Goal: Find contact information: Find contact information

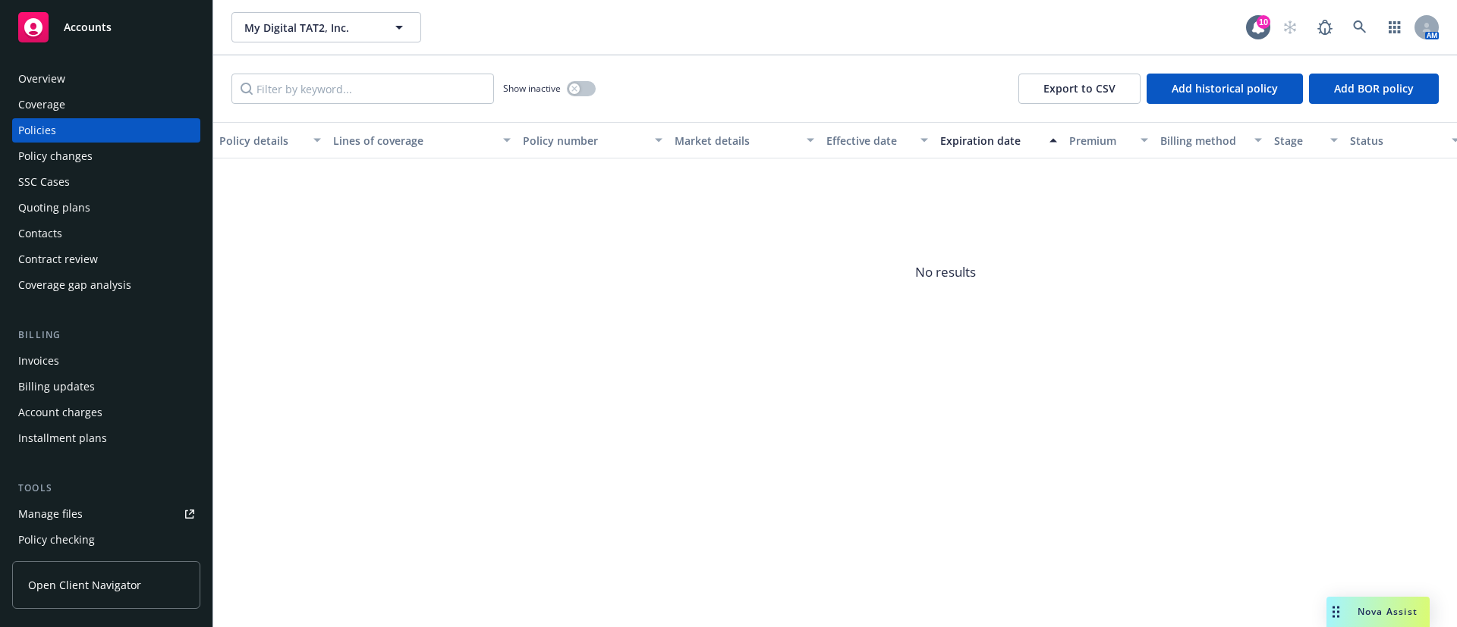
click at [987, 142] on div "Expiration date" at bounding box center [990, 141] width 100 height 16
click at [965, 137] on div "Expiration date" at bounding box center [990, 141] width 100 height 16
click at [957, 133] on div "Expiration date" at bounding box center [990, 141] width 100 height 16
click at [577, 88] on icon "button" at bounding box center [574, 89] width 6 height 6
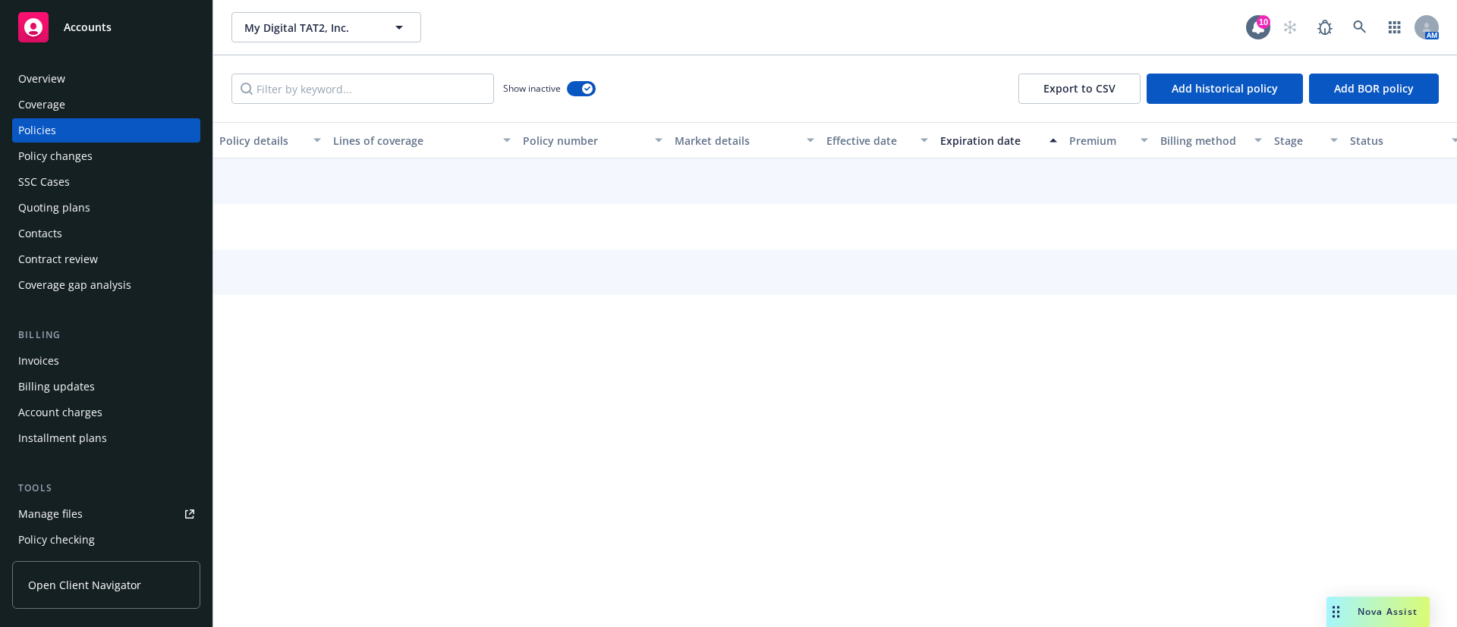
click at [991, 140] on div "Expiration date" at bounding box center [990, 141] width 100 height 16
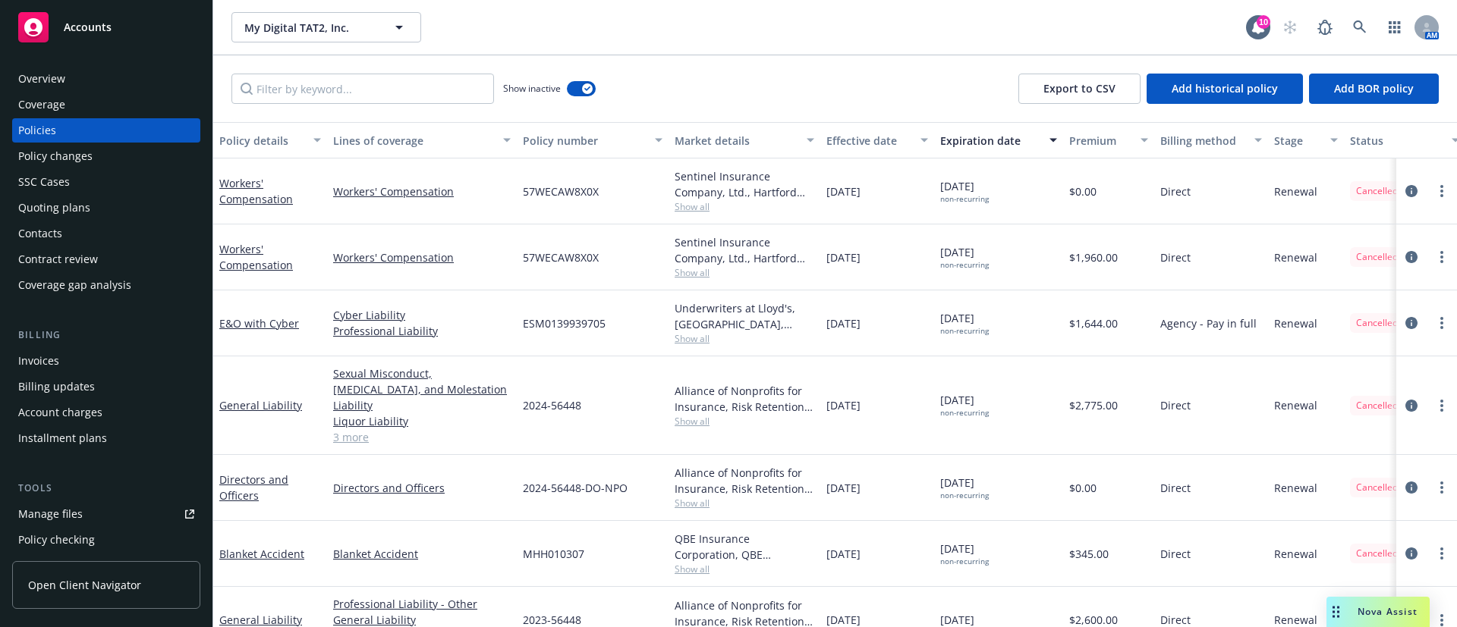
click at [990, 140] on div "Expiration date" at bounding box center [990, 141] width 100 height 16
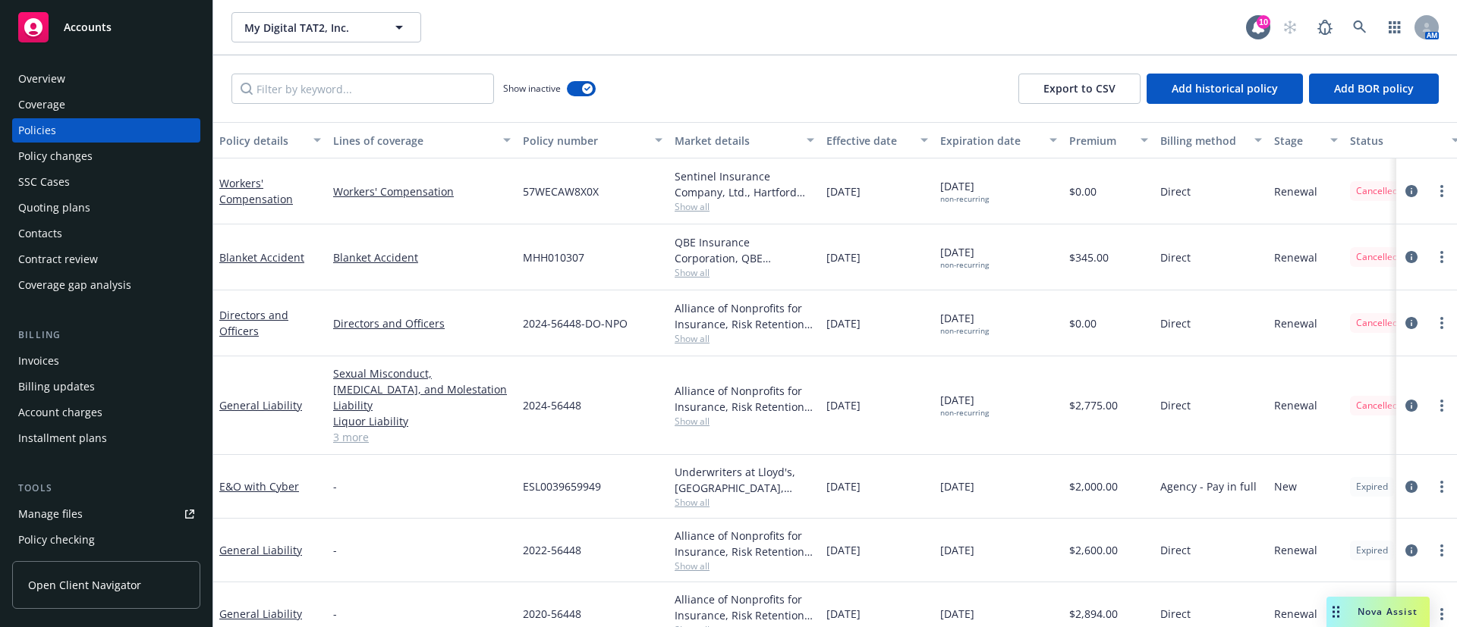
drag, startPoint x: 75, startPoint y: 230, endPoint x: 101, endPoint y: 222, distance: 27.1
click at [76, 230] on div "Contacts" at bounding box center [106, 234] width 176 height 24
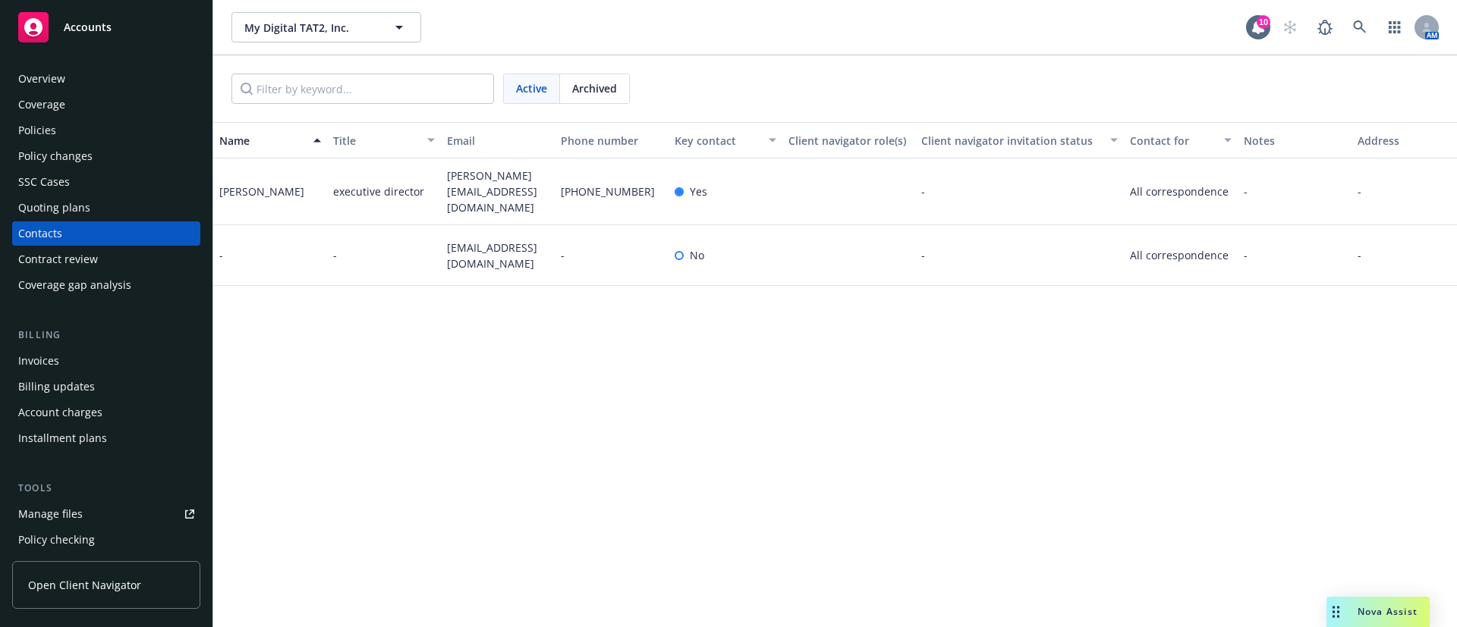
click at [602, 184] on span "[PHONE_NUMBER]" at bounding box center [608, 192] width 94 height 16
copy span "[PHONE_NUMBER]"
click at [473, 183] on span "[PERSON_NAME][EMAIL_ADDRESS][DOMAIN_NAME]" at bounding box center [498, 192] width 102 height 48
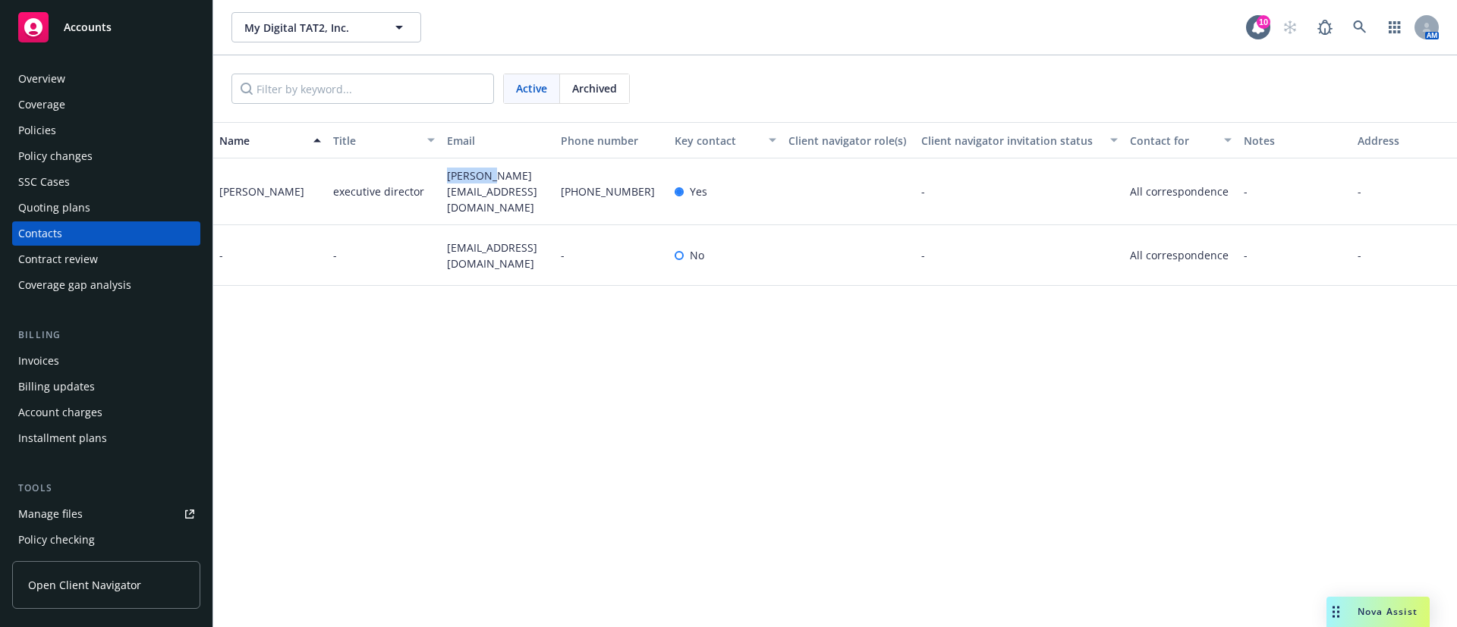
click at [473, 183] on span "[PERSON_NAME][EMAIL_ADDRESS][DOMAIN_NAME]" at bounding box center [498, 192] width 102 height 48
copy span "[PERSON_NAME][EMAIL_ADDRESS][DOMAIN_NAME]"
click at [498, 254] on span "[EMAIL_ADDRESS][DOMAIN_NAME]" at bounding box center [498, 256] width 102 height 32
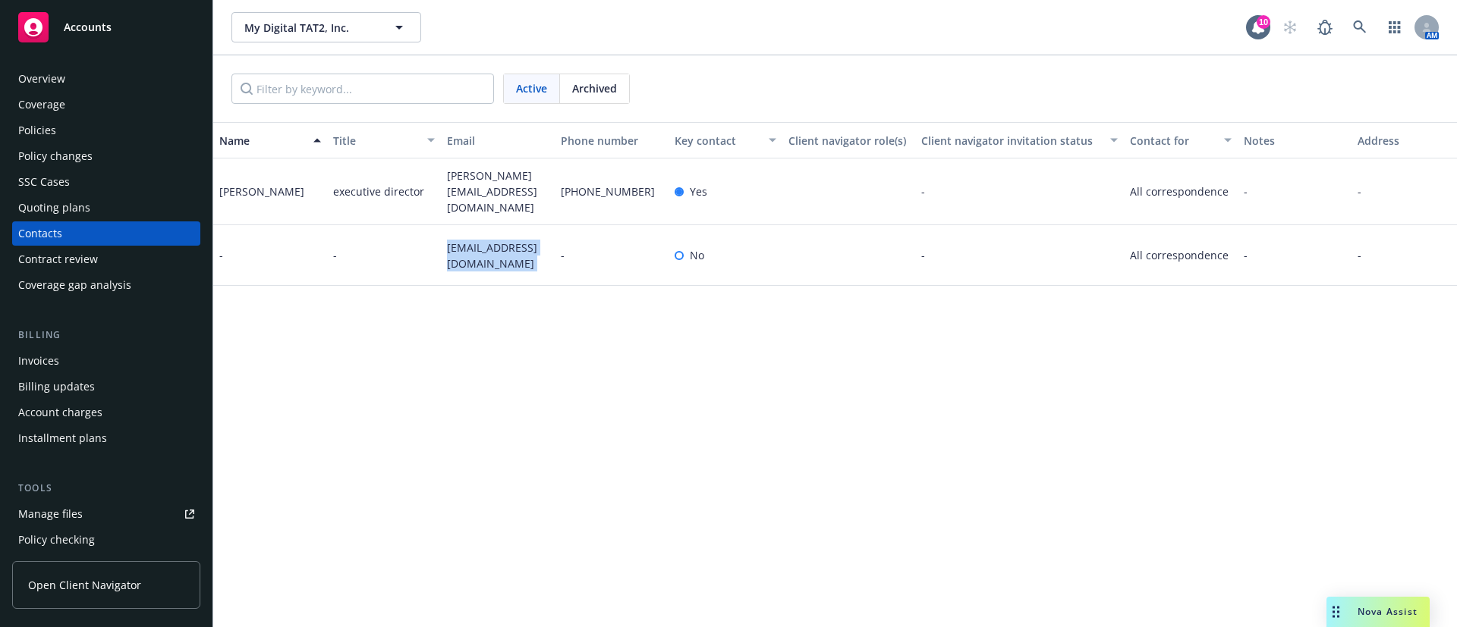
click at [499, 254] on span "[EMAIL_ADDRESS][DOMAIN_NAME]" at bounding box center [498, 256] width 102 height 32
copy span "[EMAIL_ADDRESS][DOMAIN_NAME]"
